Goal: Navigation & Orientation: Find specific page/section

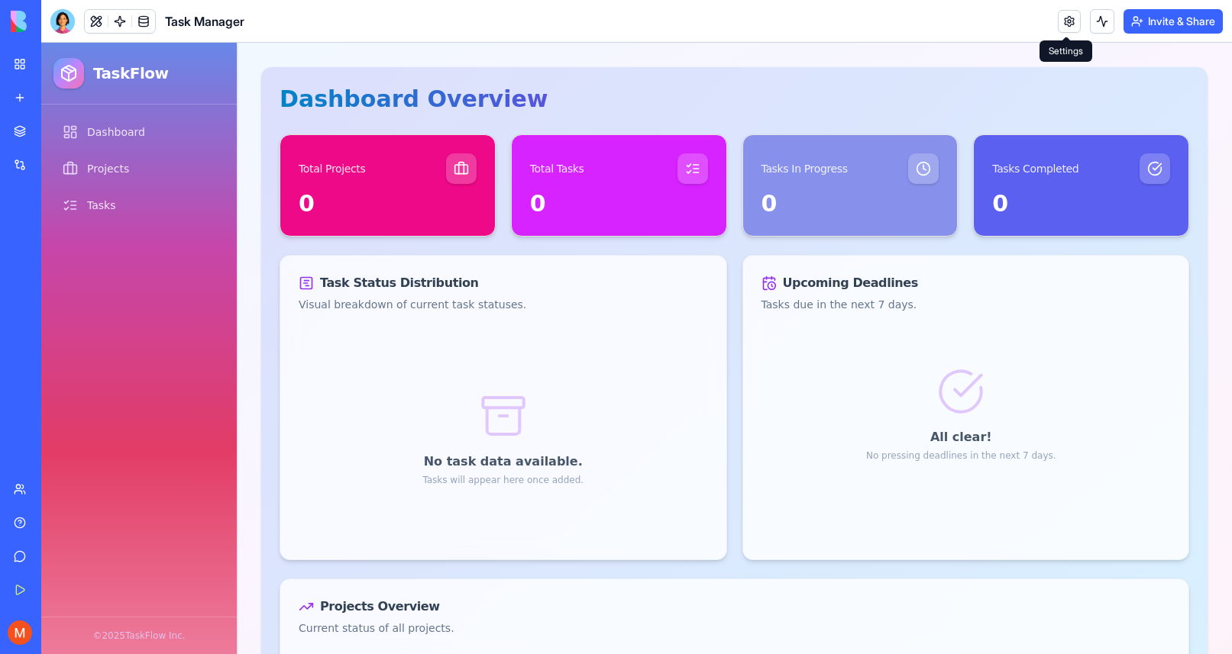
click at [1067, 24] on link at bounding box center [1069, 21] width 23 height 23
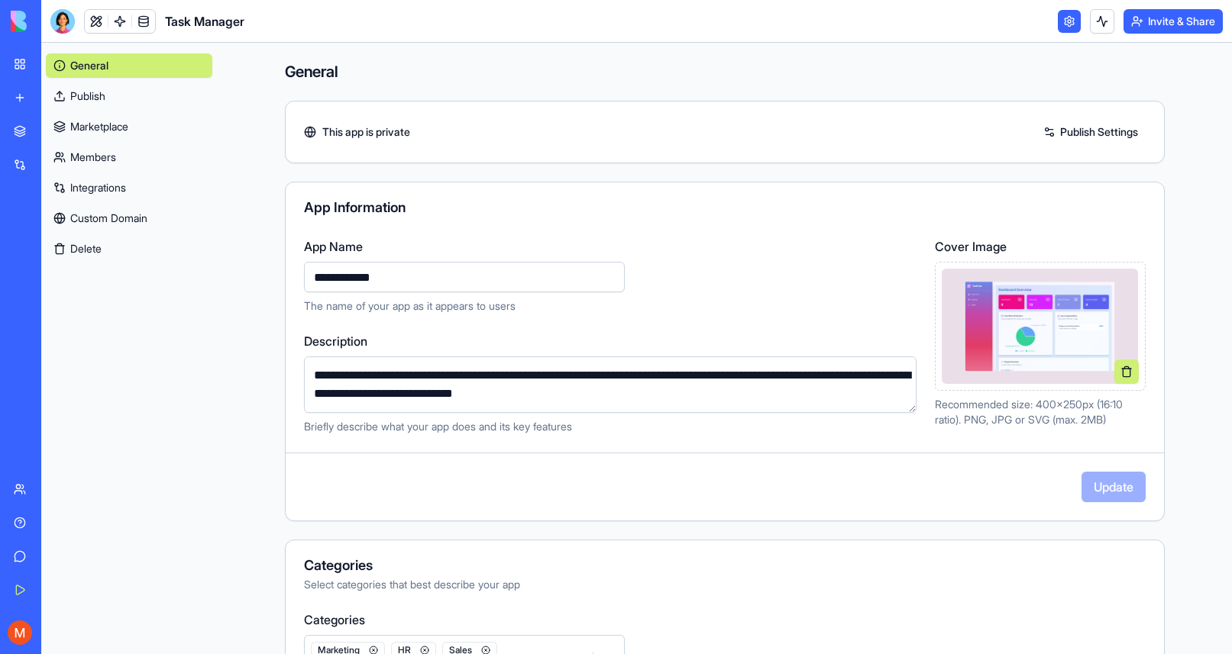
click at [80, 153] on link "Members" at bounding box center [129, 157] width 166 height 24
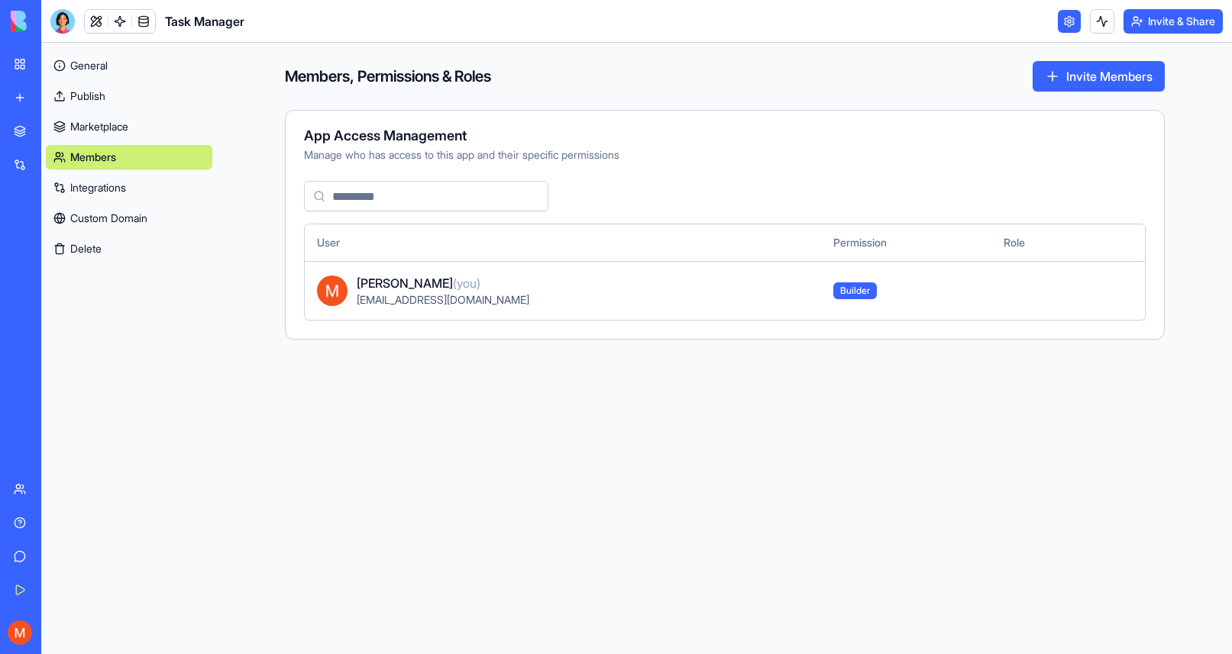
click at [75, 123] on link "Marketplace" at bounding box center [129, 127] width 166 height 24
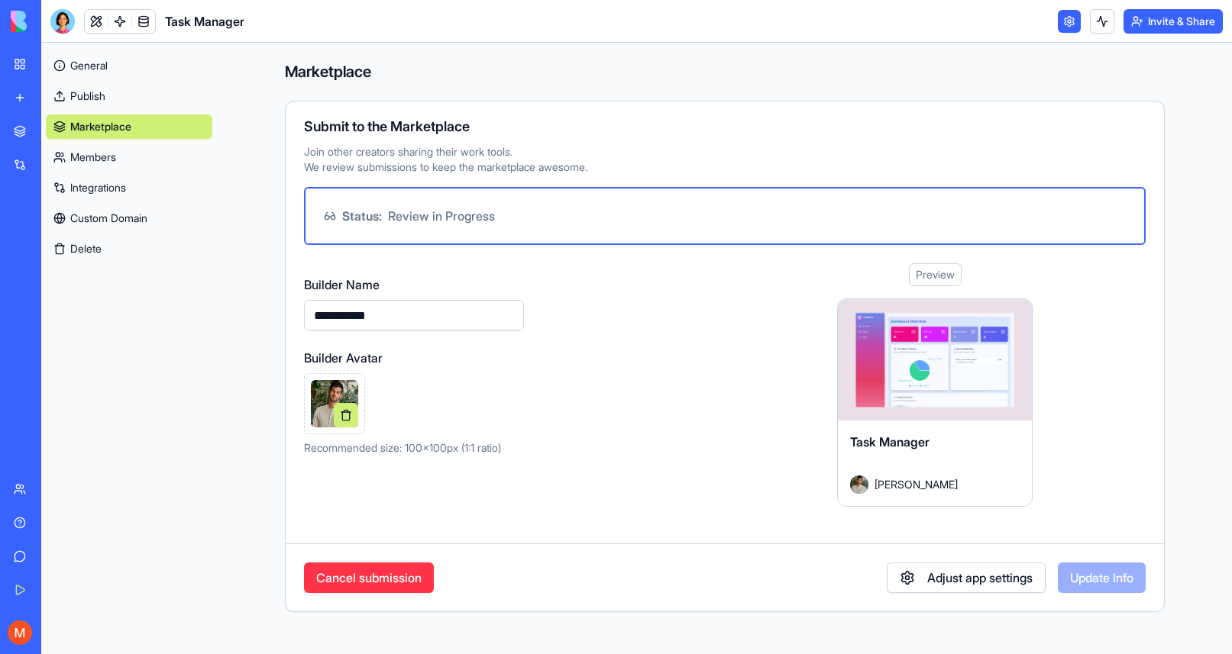
click at [81, 124] on link "Marketplace" at bounding box center [129, 127] width 166 height 24
click at [933, 368] on div at bounding box center [935, 359] width 194 height 121
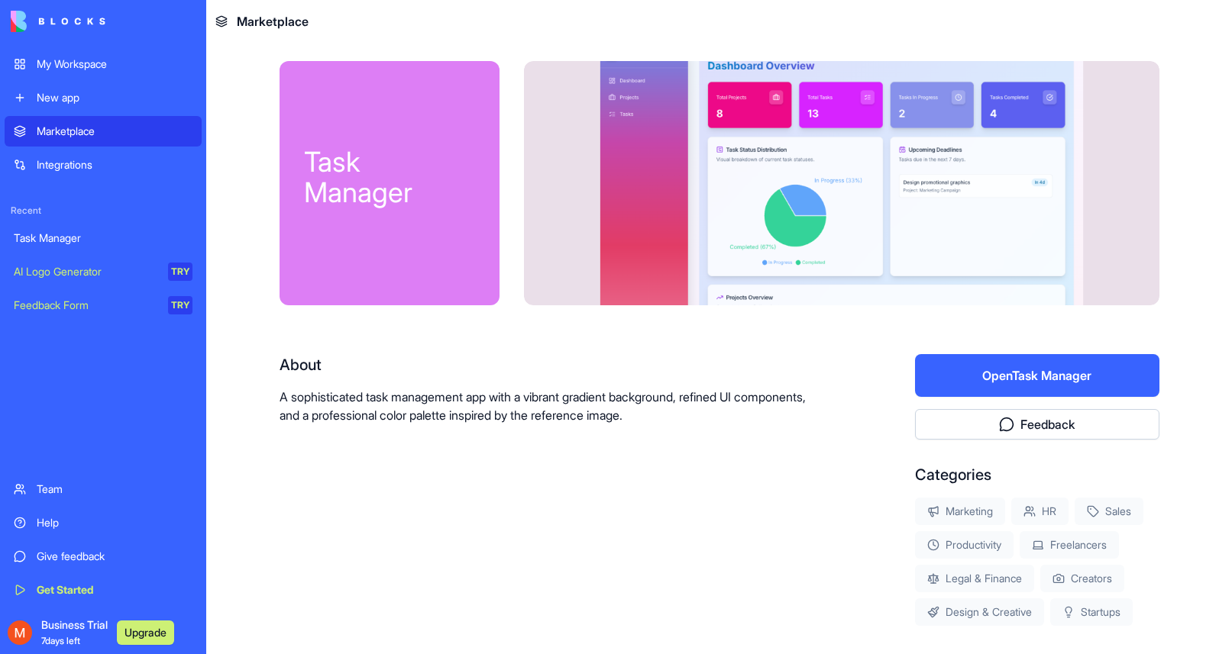
click at [56, 239] on div "Task Manager" at bounding box center [103, 238] width 179 height 15
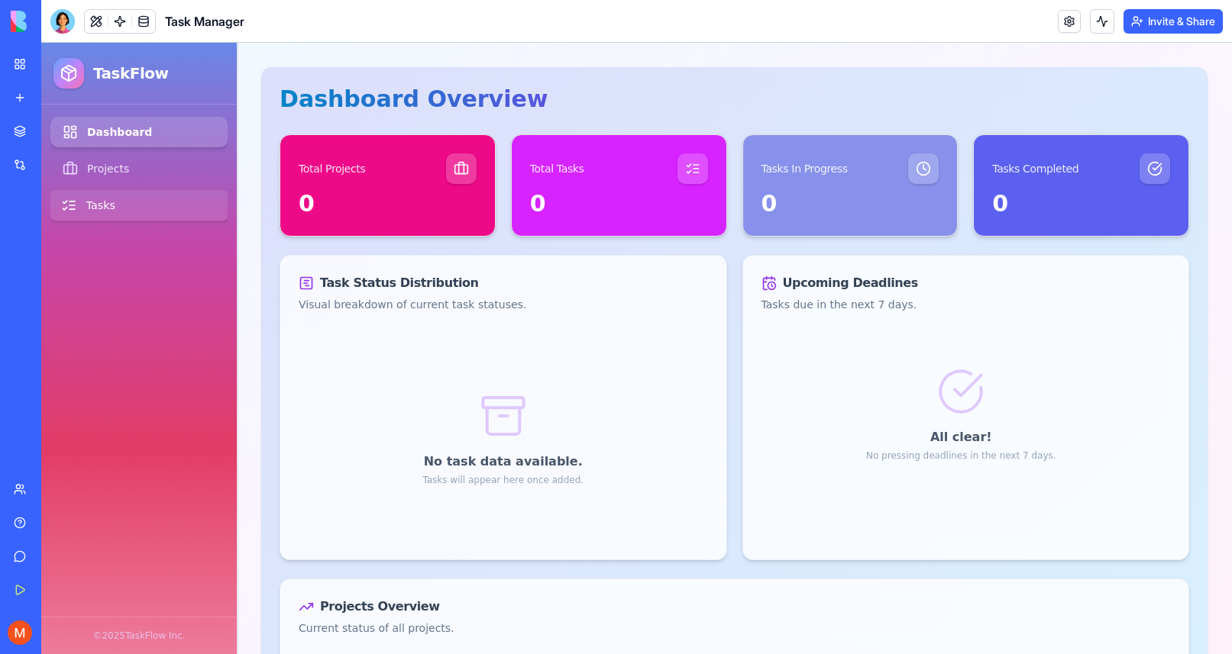
click at [99, 205] on link "Tasks" at bounding box center [139, 205] width 181 height 31
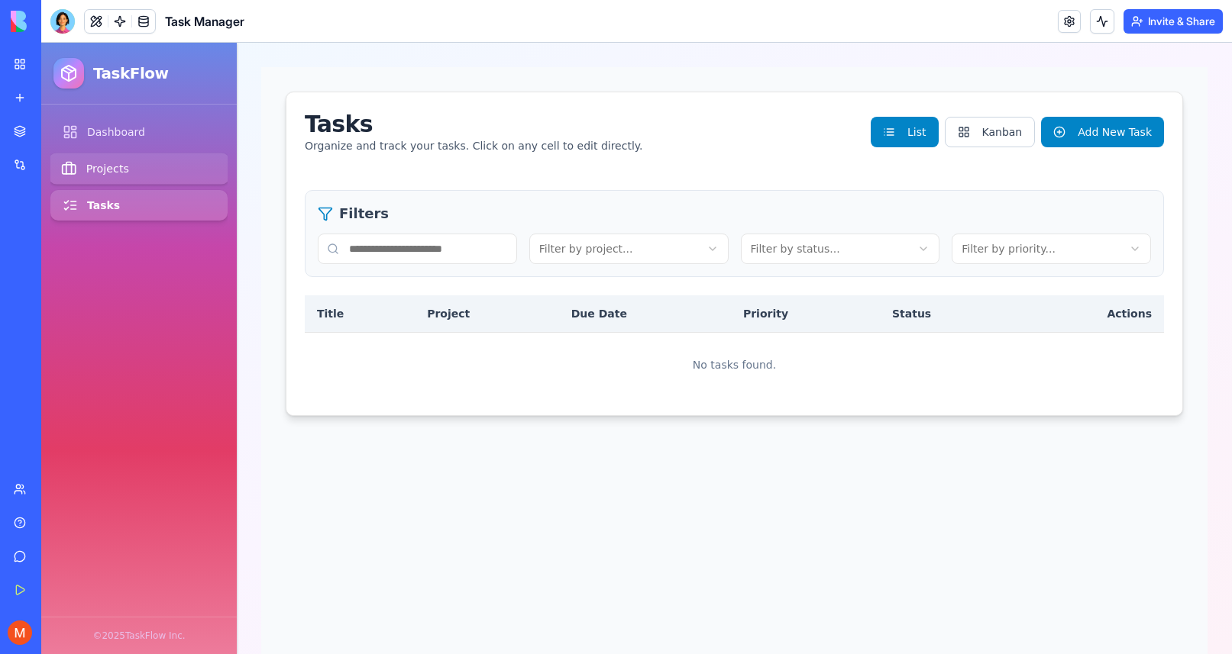
click at [99, 170] on link "Projects" at bounding box center [139, 168] width 181 height 31
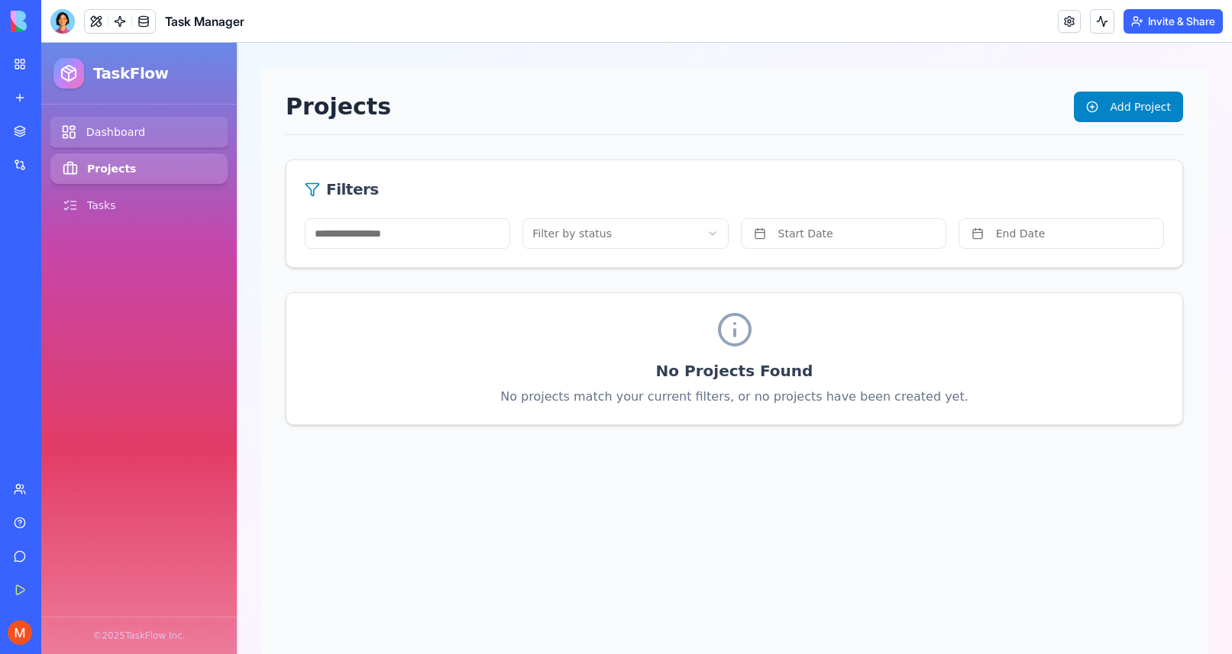
click at [111, 135] on link "Dashboard" at bounding box center [139, 132] width 181 height 31
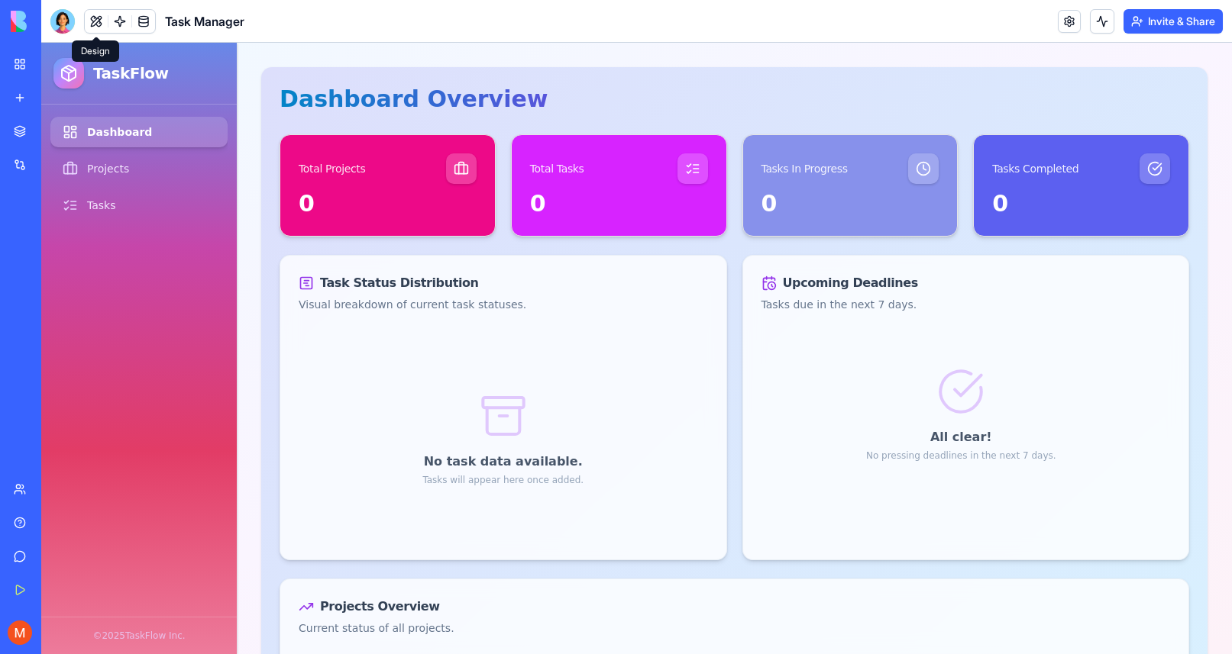
click at [97, 21] on button at bounding box center [96, 21] width 23 height 23
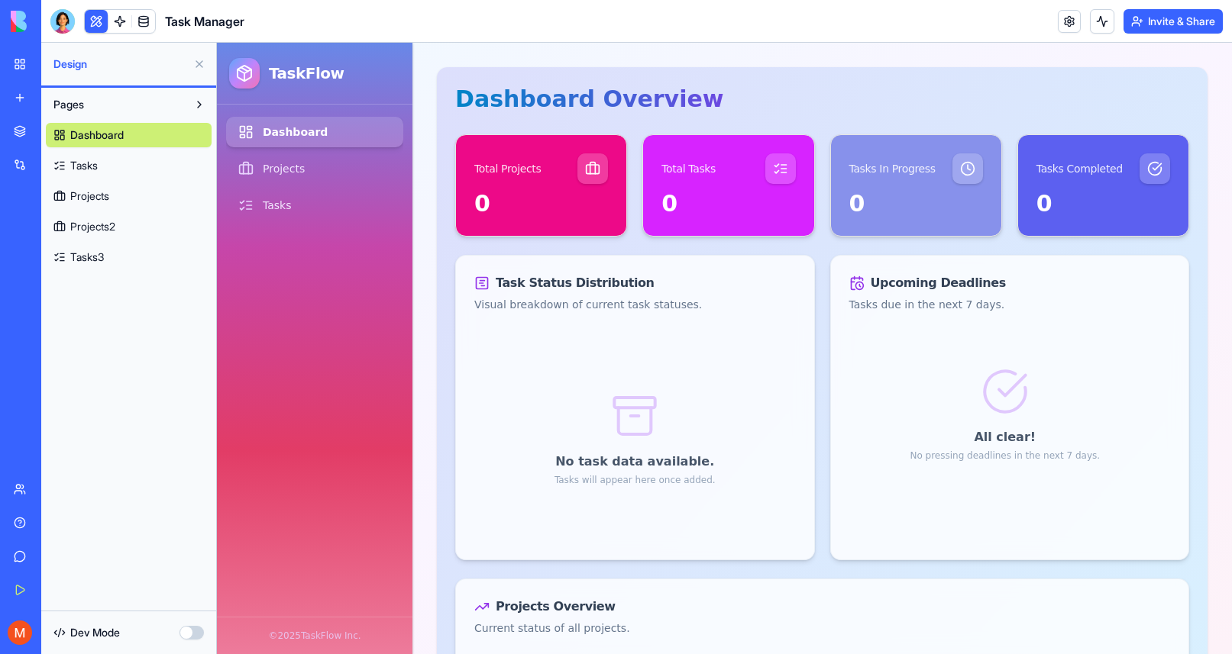
click at [81, 135] on span "Dashboard" at bounding box center [96, 135] width 53 height 15
click at [188, 632] on button "button" at bounding box center [191, 633] width 24 height 14
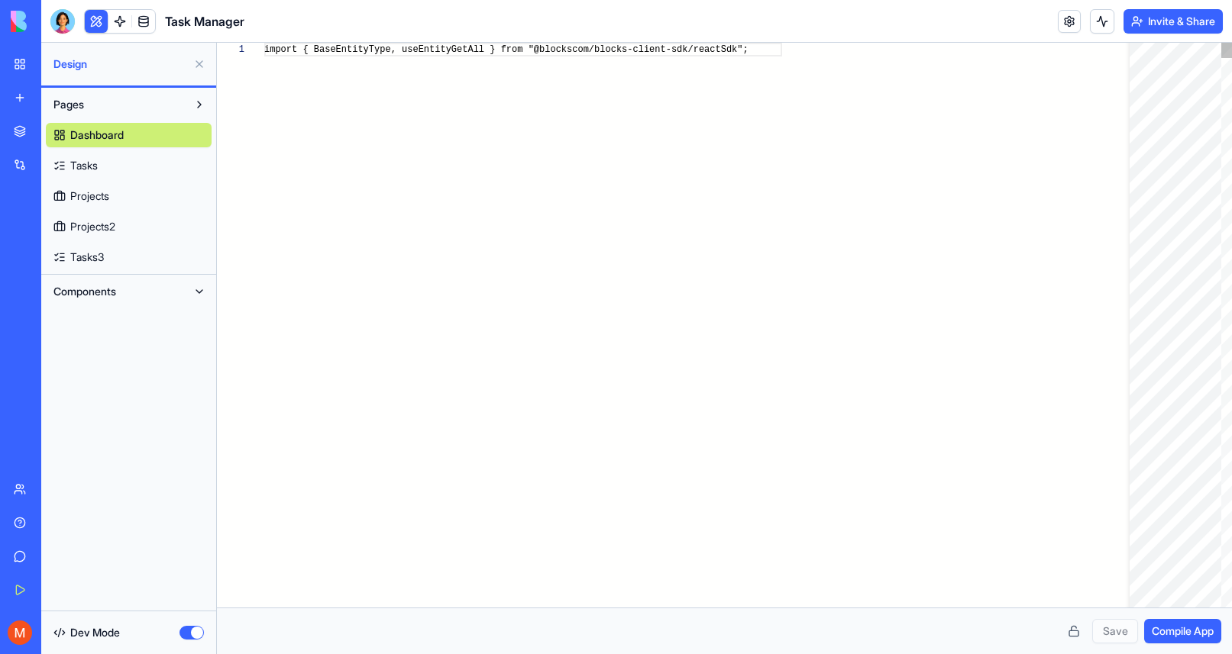
scroll to position [96, 0]
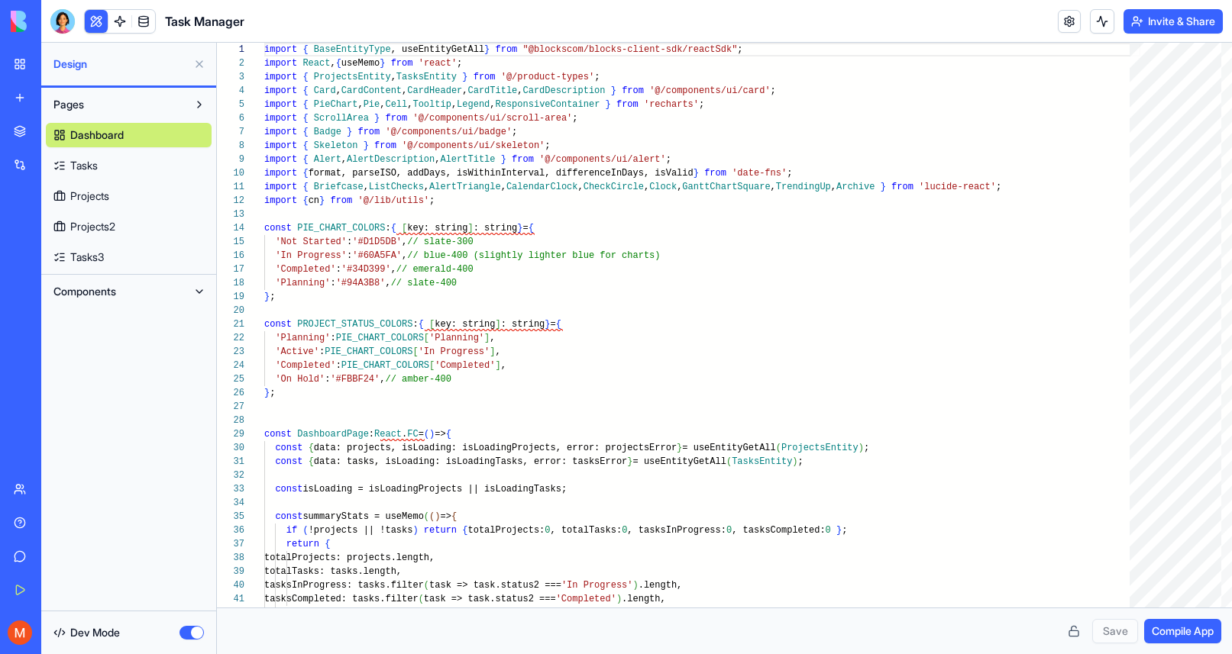
click at [186, 634] on button "button" at bounding box center [191, 633] width 24 height 14
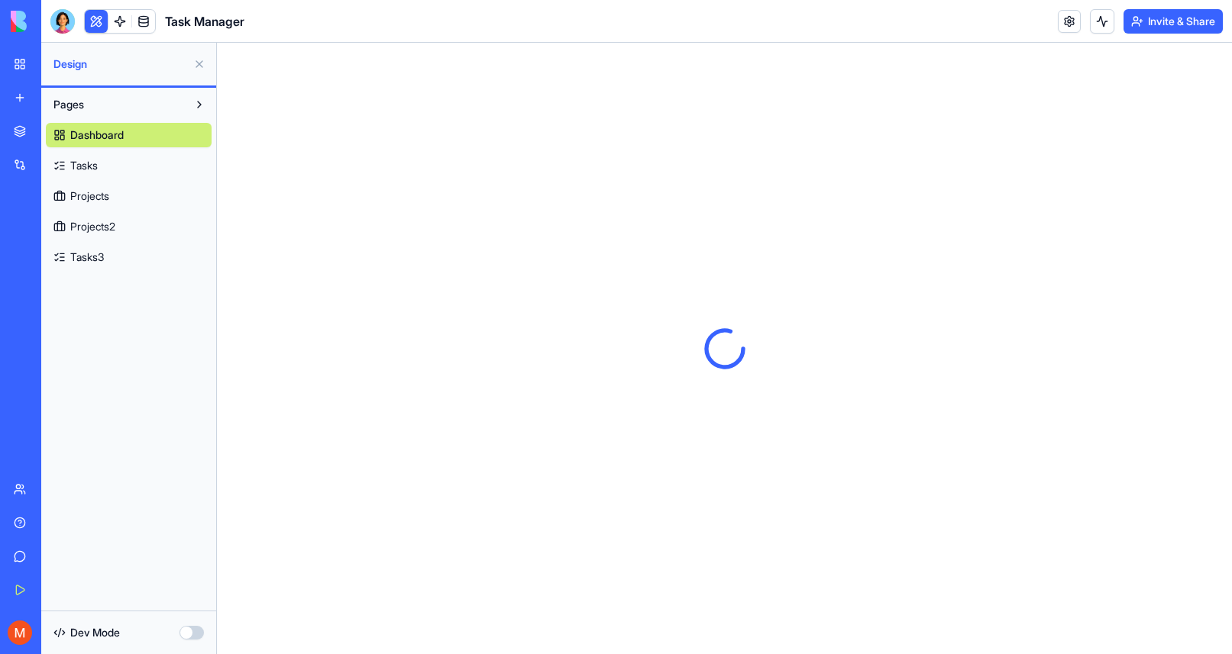
scroll to position [0, 0]
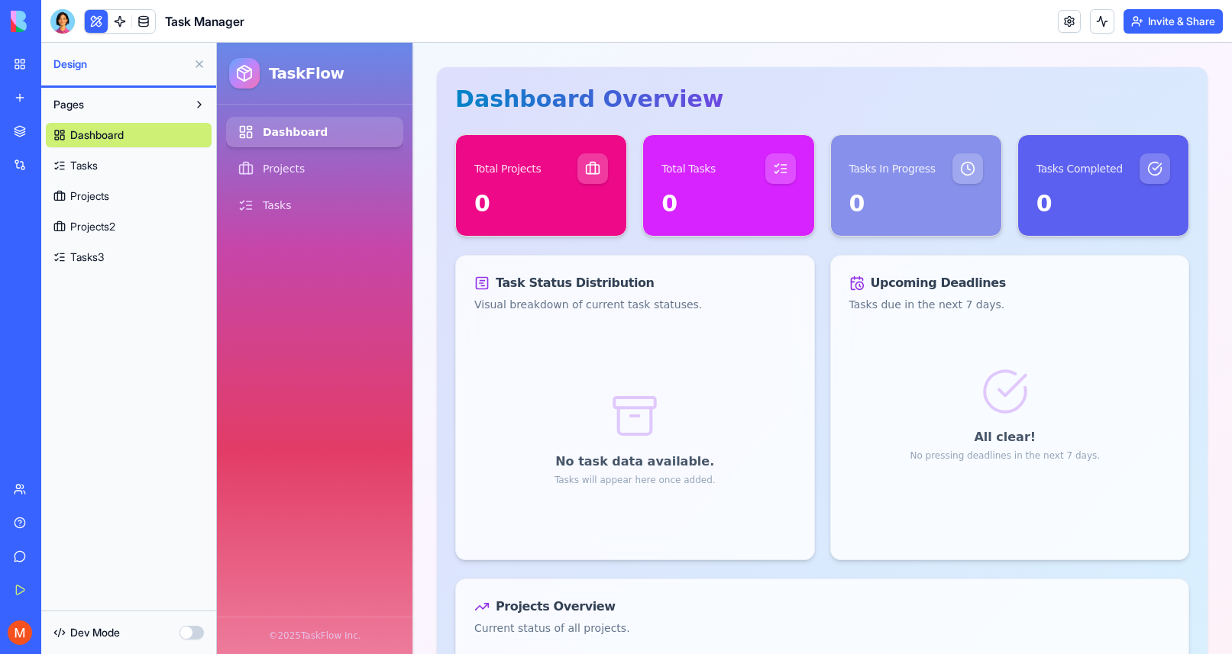
click at [197, 102] on button at bounding box center [199, 104] width 24 height 24
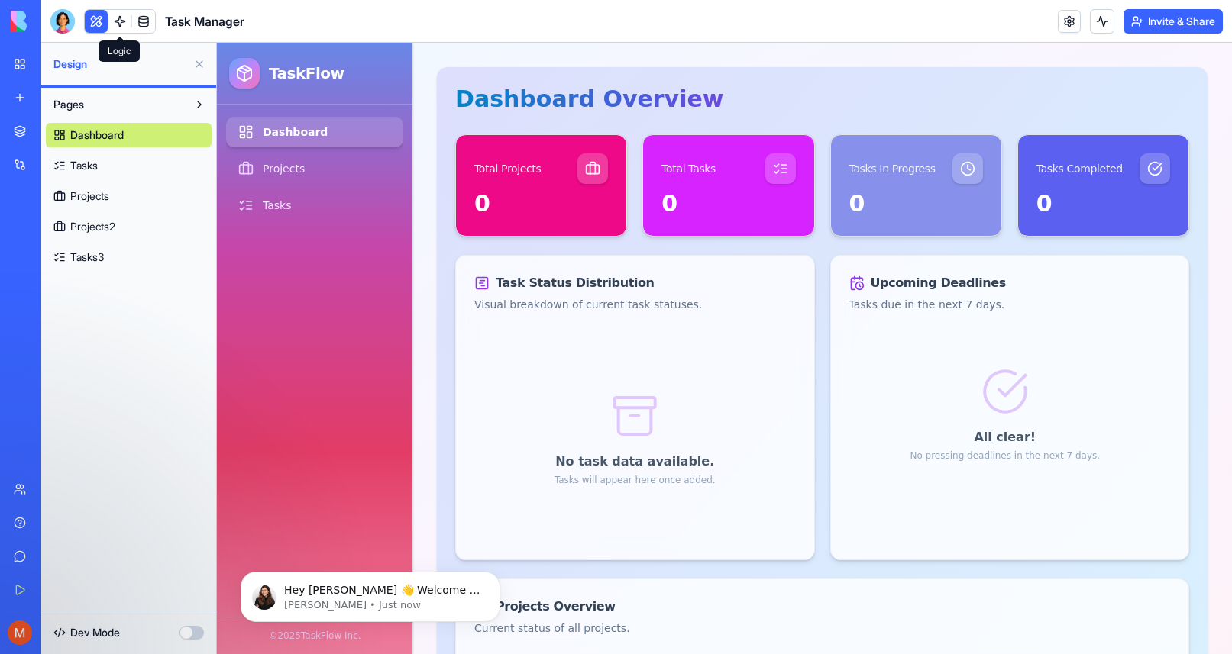
click at [123, 19] on link at bounding box center [119, 21] width 23 height 23
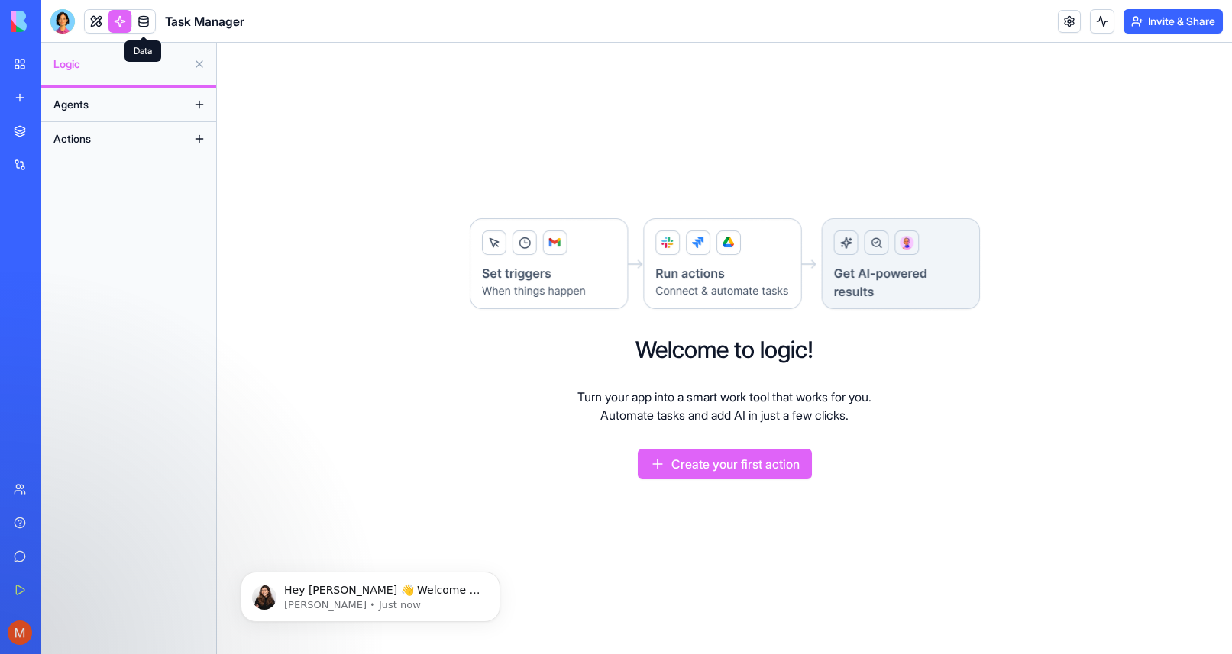
click at [147, 23] on link at bounding box center [143, 21] width 23 height 23
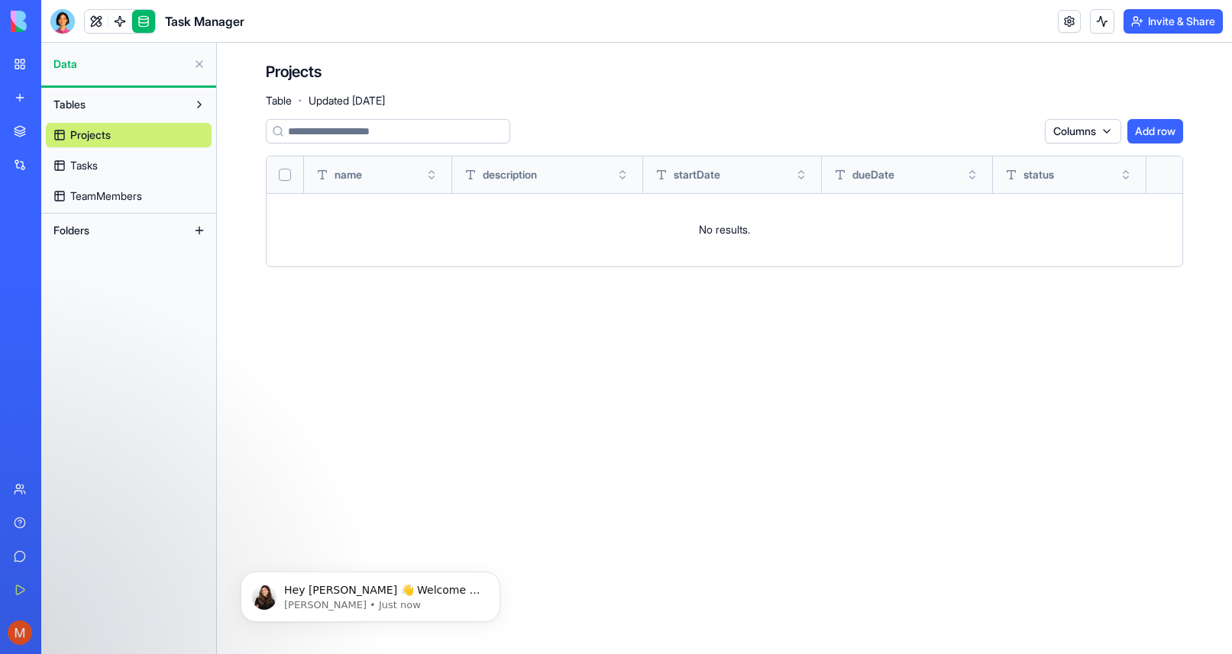
click at [87, 167] on span "Tasks" at bounding box center [83, 165] width 27 height 15
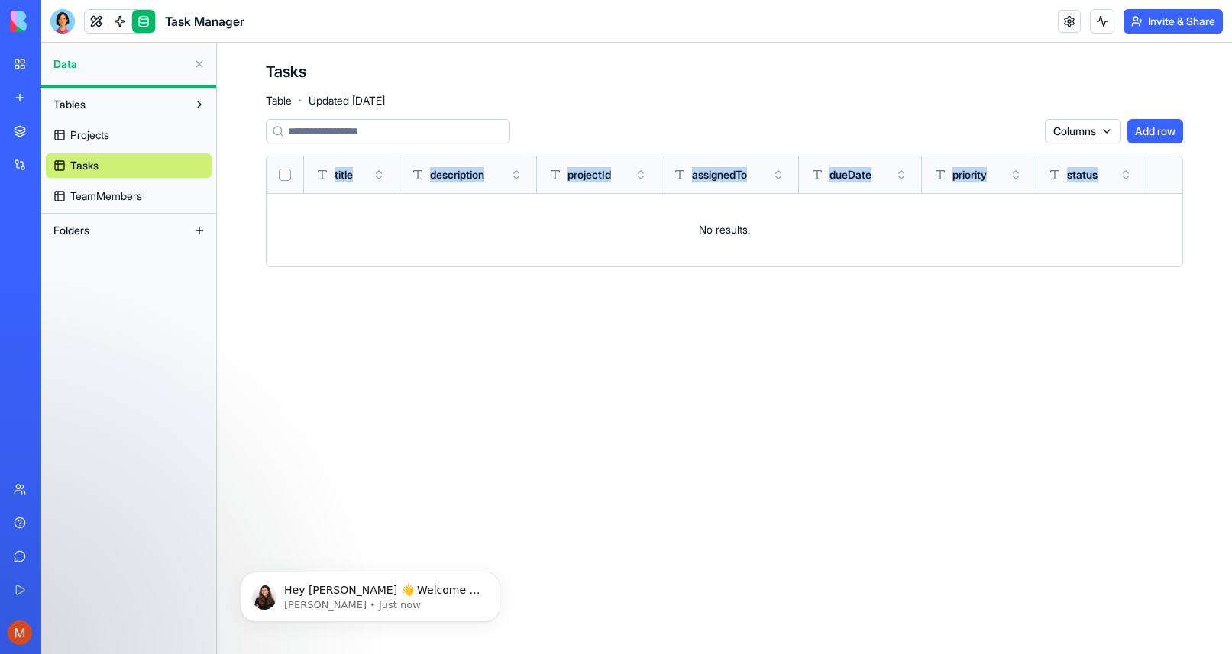
drag, startPoint x: 331, startPoint y: 173, endPoint x: 344, endPoint y: 195, distance: 25.0
click at [344, 195] on table "title description projectId assignedTo dueDate priority status No results." at bounding box center [724, 212] width 916 height 110
click at [331, 205] on td "No results." at bounding box center [724, 229] width 916 height 73
click at [379, 175] on button "Toggle sort" at bounding box center [378, 174] width 15 height 15
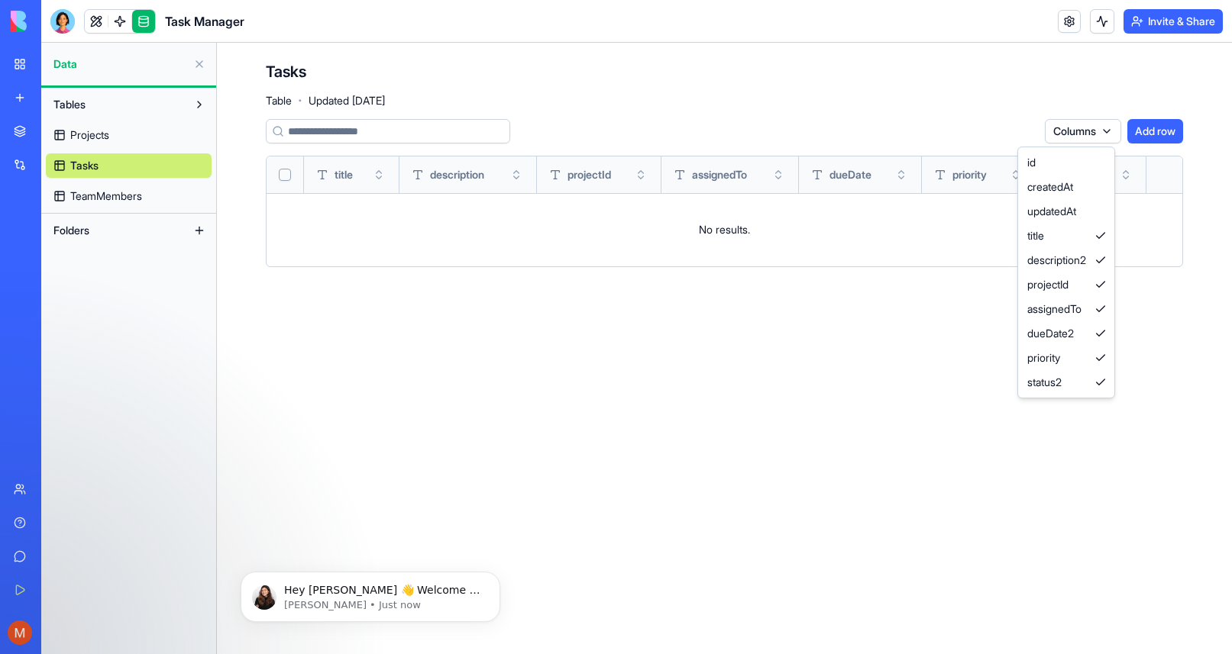
click at [1101, 132] on html "My Workspace New app Marketplace Integrations Recent Task Manager AI Logo Gener…" at bounding box center [616, 327] width 1232 height 654
click at [1034, 104] on html "My Workspace New app Marketplace Integrations Recent Task Manager AI Logo Gener…" at bounding box center [616, 327] width 1232 height 654
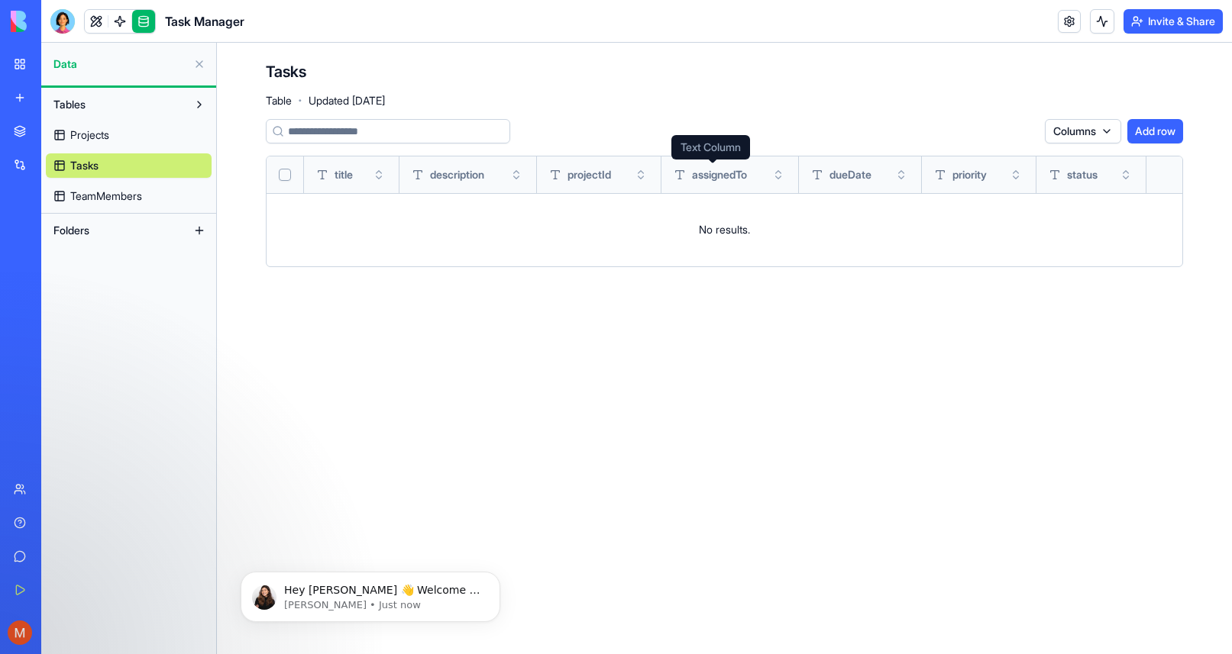
click at [726, 173] on span "assignedTo" at bounding box center [719, 174] width 55 height 15
click at [783, 176] on button "Toggle sort" at bounding box center [777, 174] width 15 height 15
click at [92, 20] on link at bounding box center [96, 21] width 23 height 23
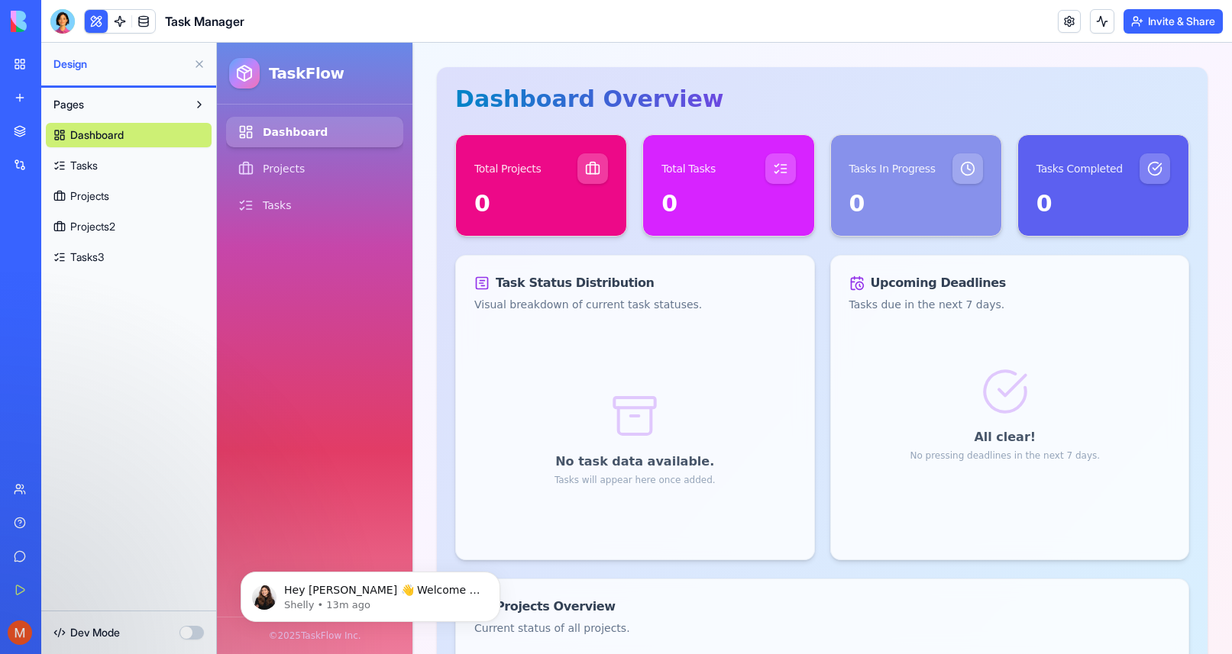
click at [1140, 24] on button "Invite & Share" at bounding box center [1172, 21] width 99 height 24
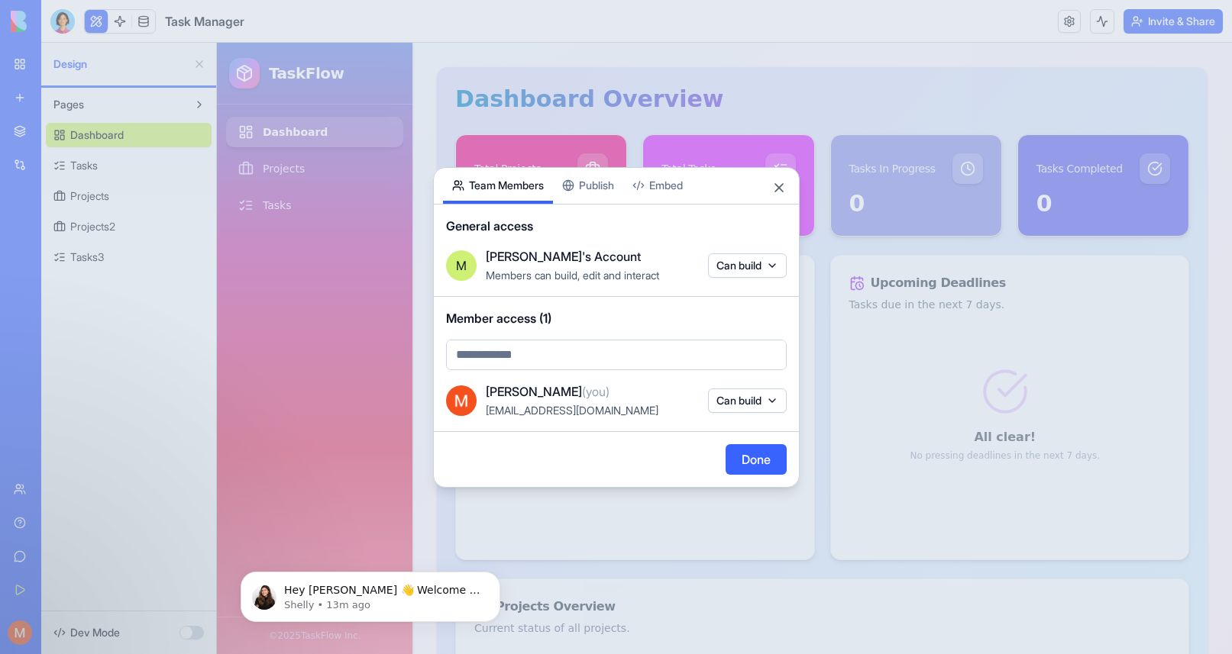
click at [743, 460] on button "Done" at bounding box center [755, 459] width 61 height 31
